Goal: Task Accomplishment & Management: Use online tool/utility

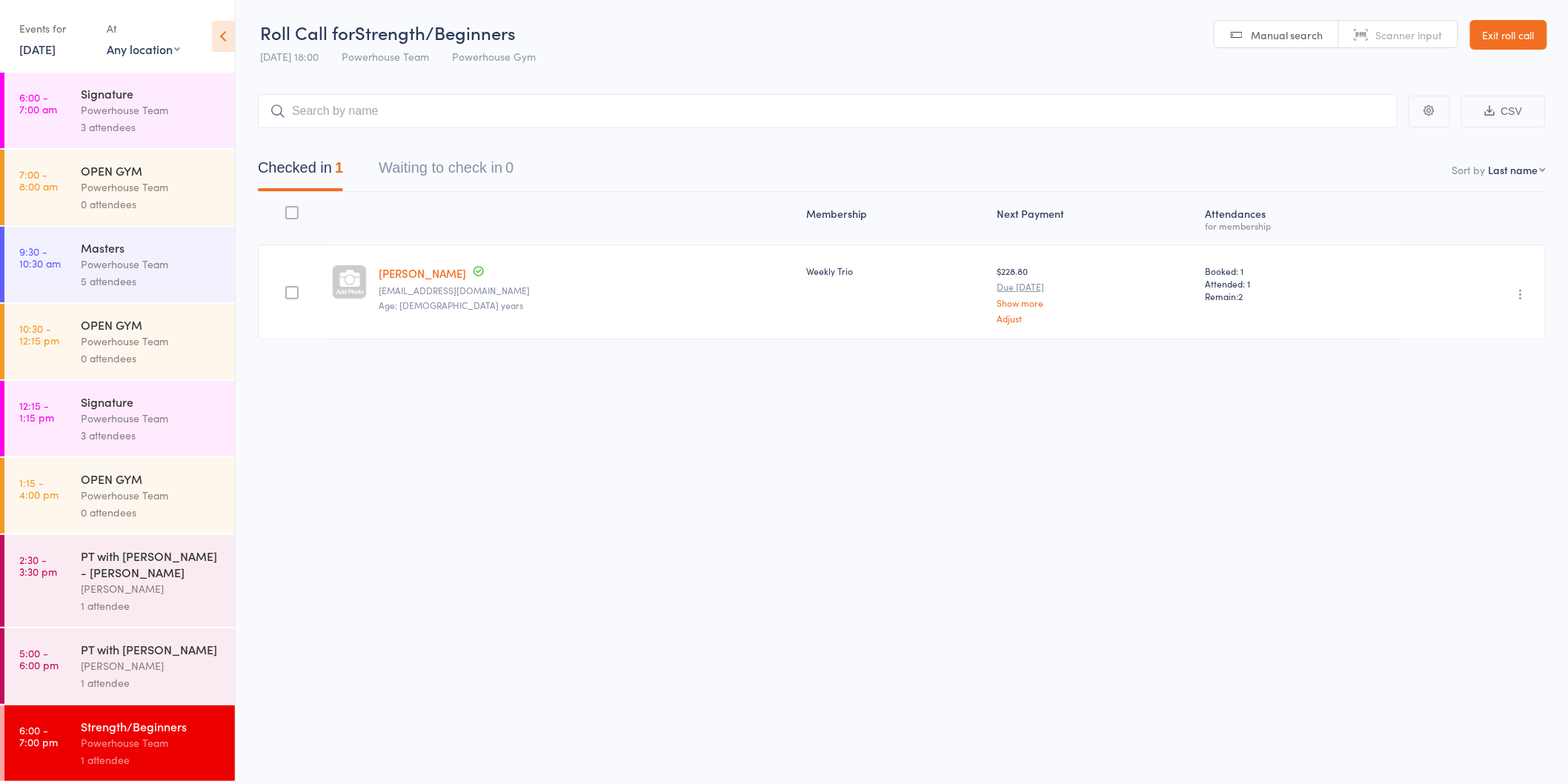
click at [39, 49] on link "[DATE]" at bounding box center [37, 49] width 36 height 16
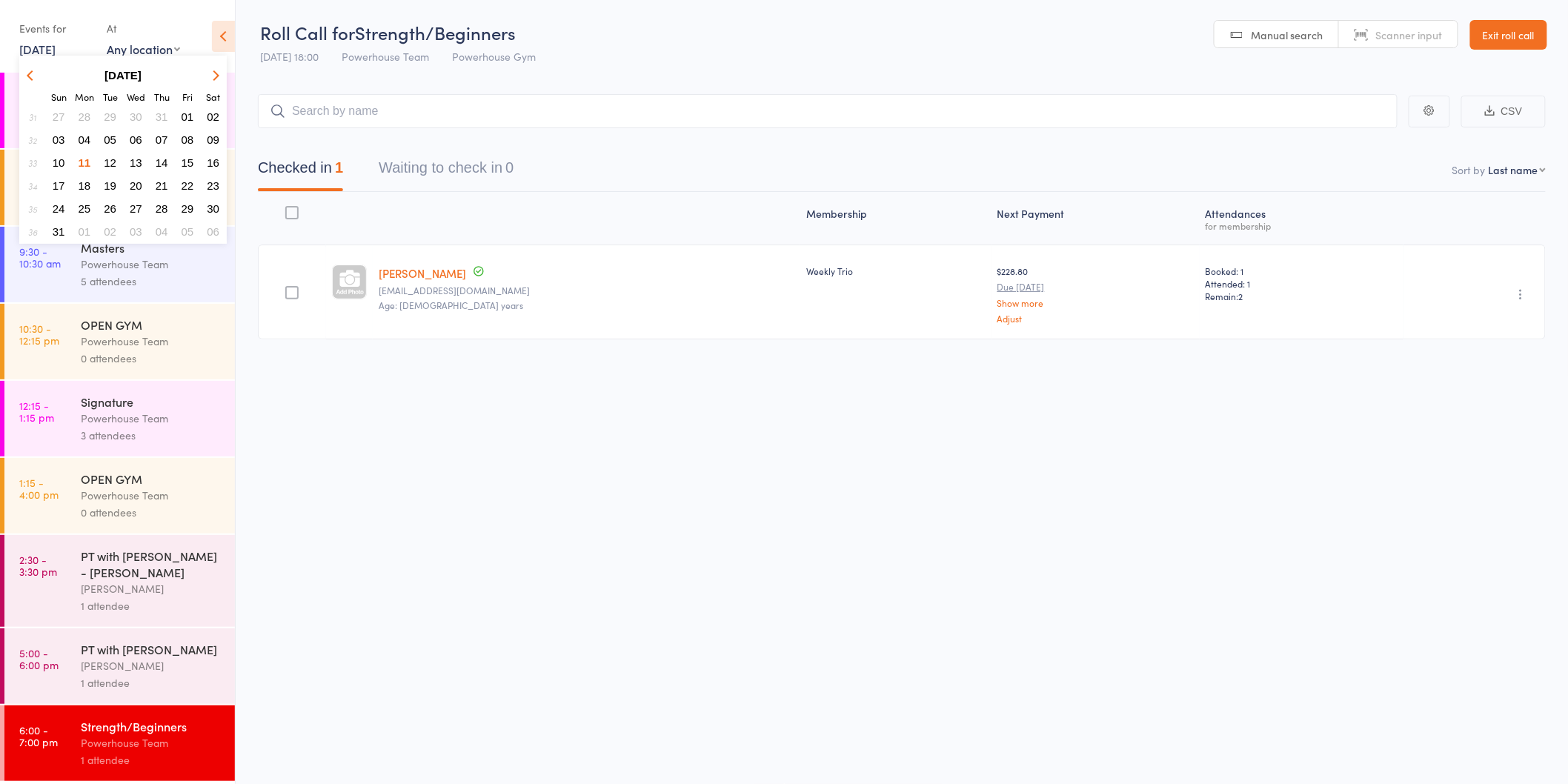
click at [106, 156] on span "12" at bounding box center [110, 163] width 13 height 13
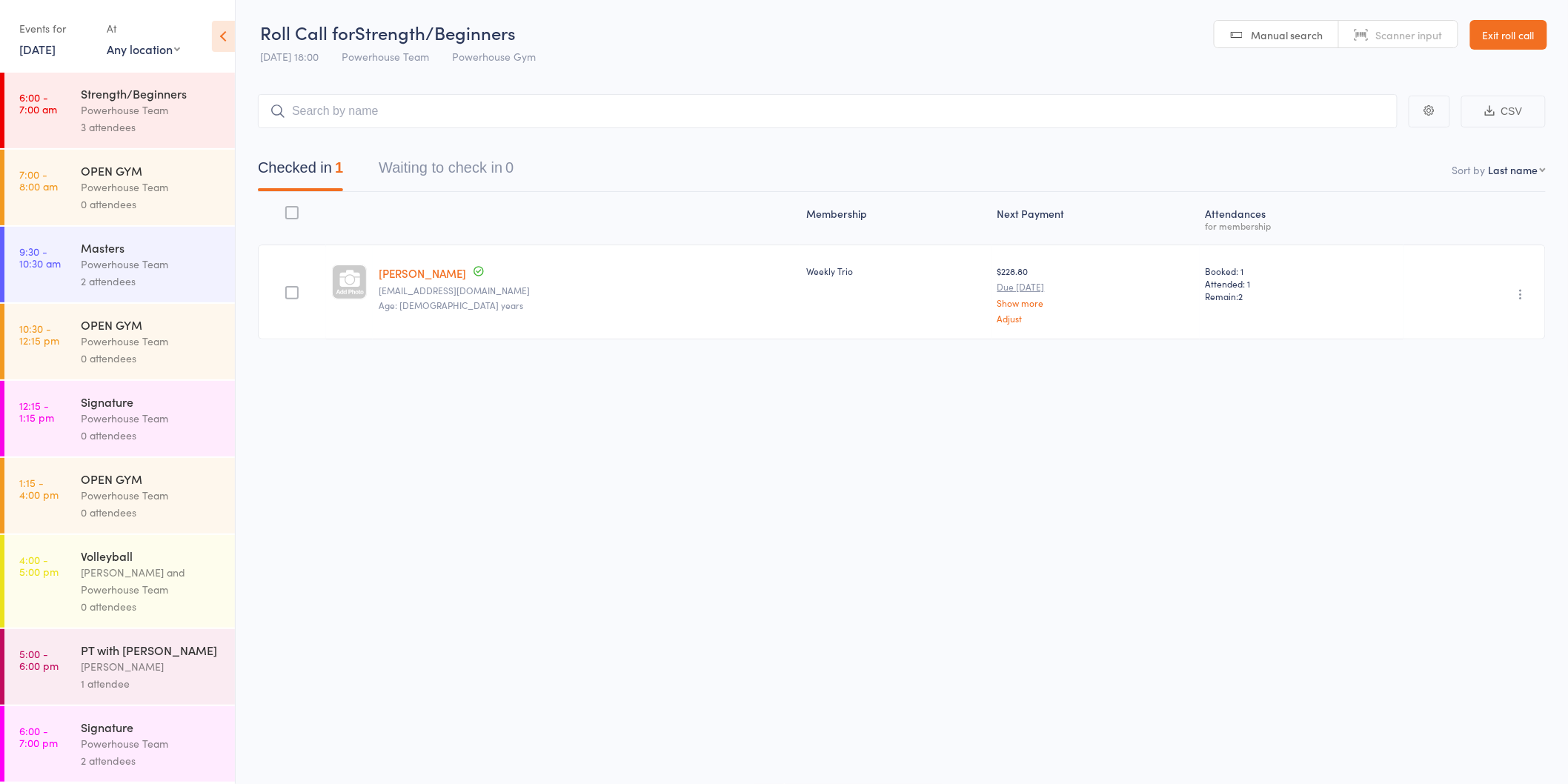
click at [152, 114] on div "Powerhouse Team" at bounding box center [151, 110] width 141 height 17
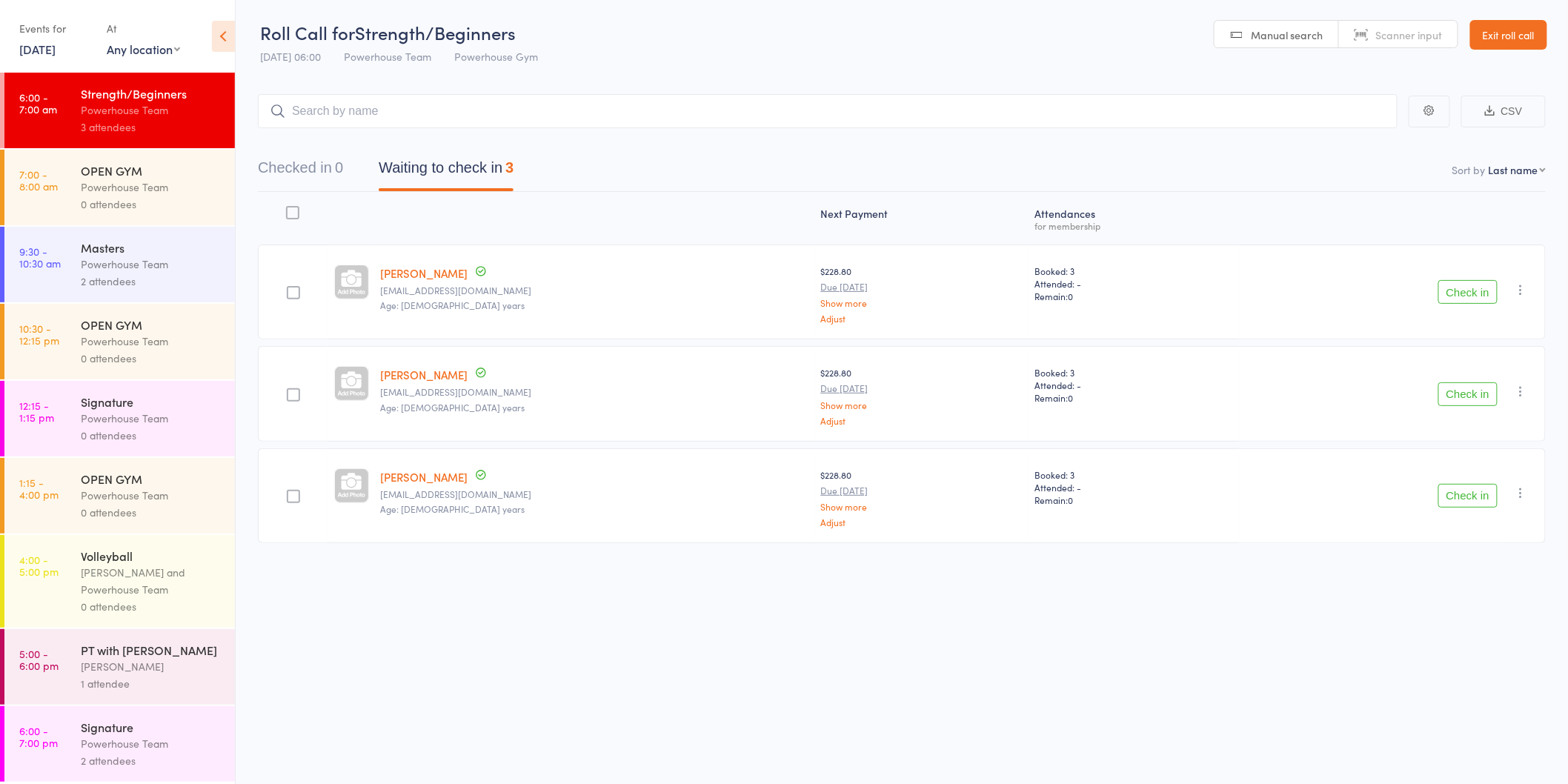
scroll to position [16, 0]
click at [129, 730] on div "Signature" at bounding box center [151, 726] width 141 height 16
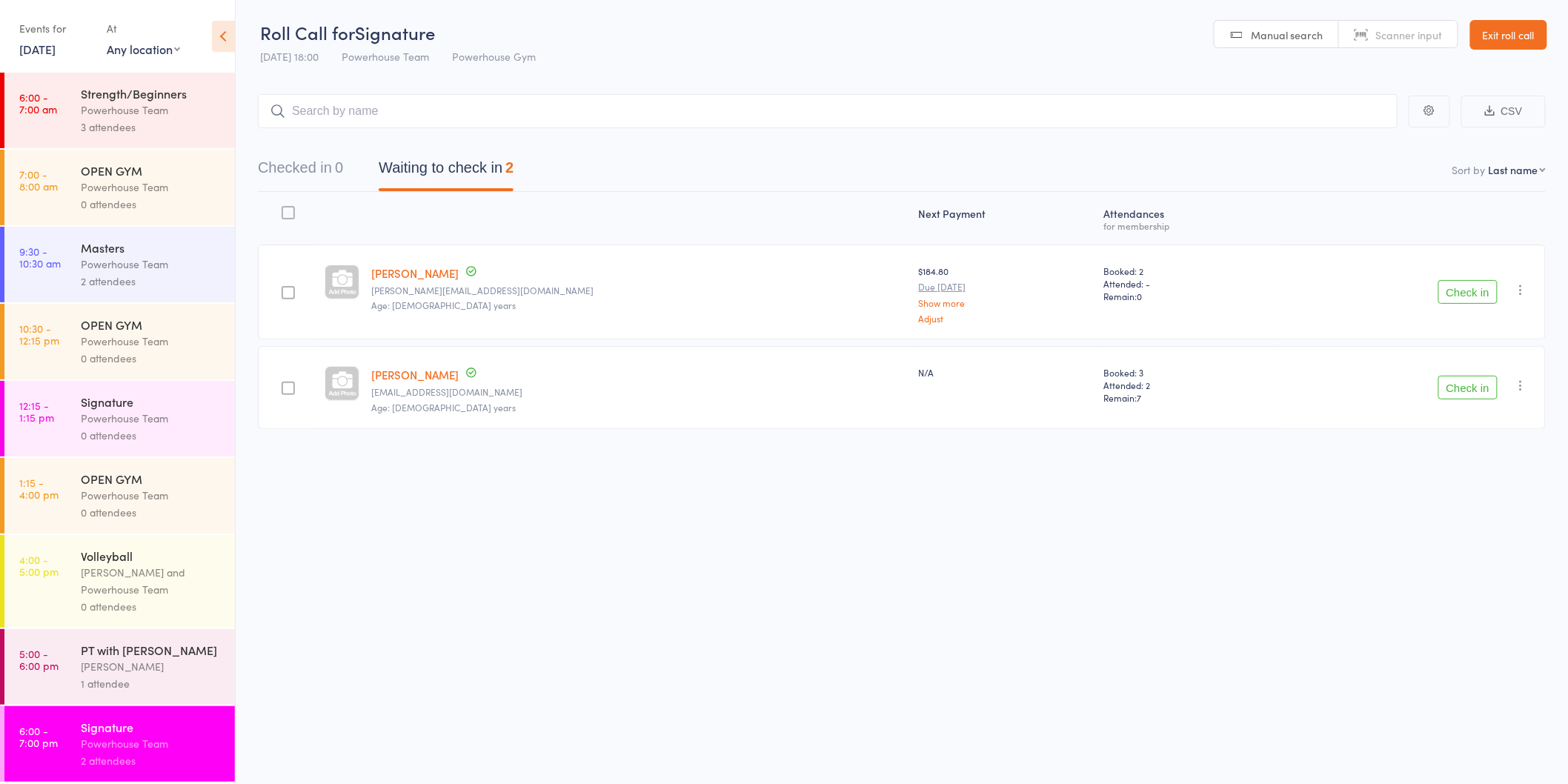
click at [135, 102] on div "Powerhouse Team" at bounding box center [151, 110] width 141 height 17
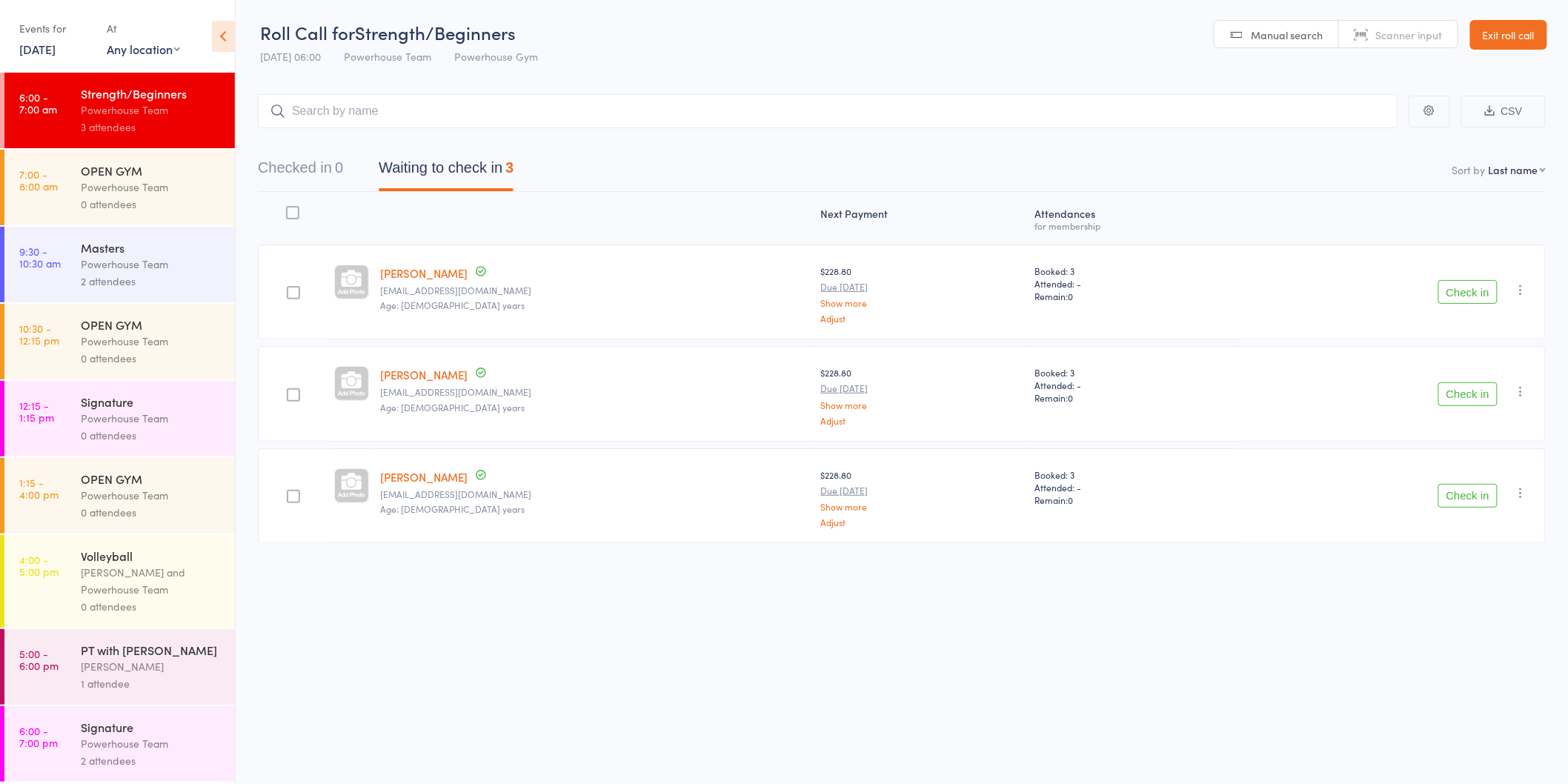
click at [1455, 297] on button "Check in" at bounding box center [1467, 291] width 59 height 23
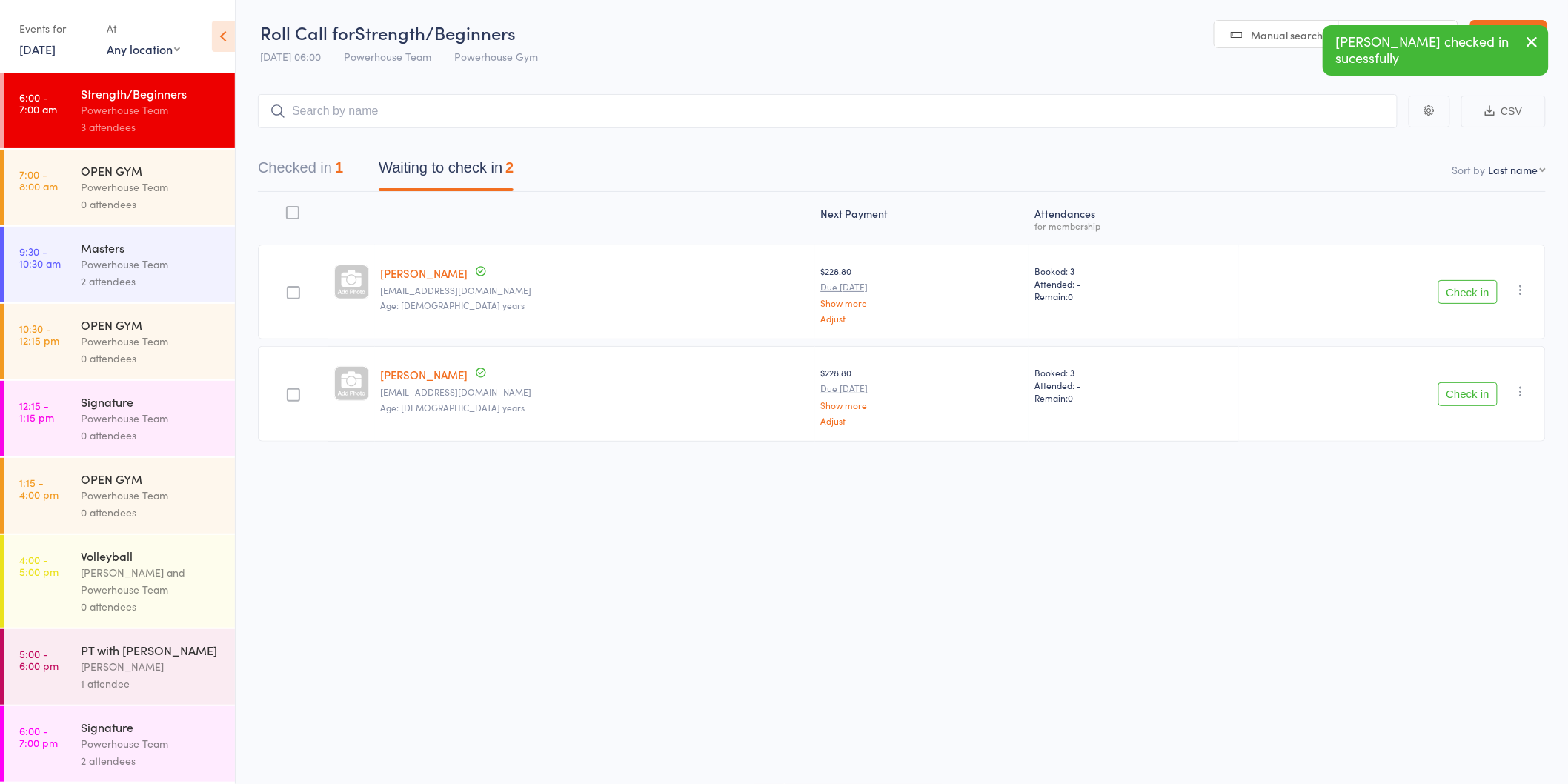
click at [1457, 391] on button "Check in" at bounding box center [1467, 394] width 59 height 23
